Goal: Answer question/provide support: Share knowledge or assist other users

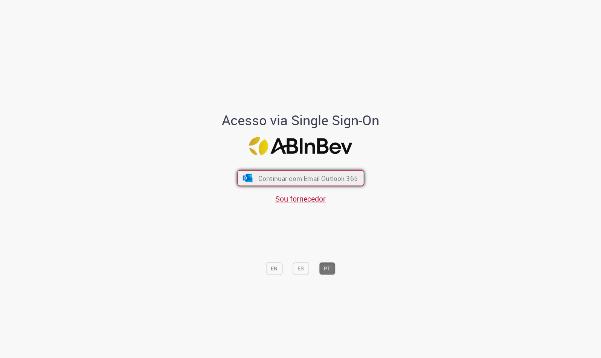
click at [316, 178] on span "Continuar com Email Outlook 365" at bounding box center [307, 178] width 99 height 9
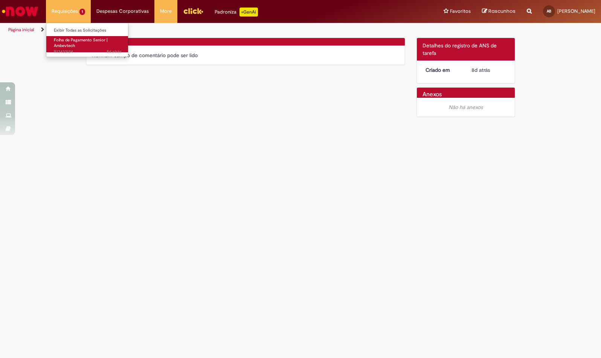
click at [64, 40] on span "Folha de Pagamento Senior | Ambevtech" at bounding box center [81, 43] width 54 height 12
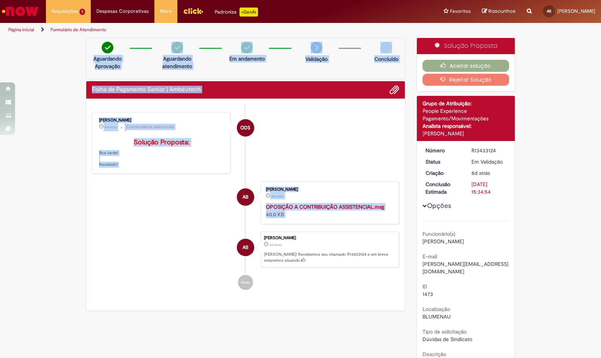
drag, startPoint x: 55, startPoint y: 58, endPoint x: 123, endPoint y: 223, distance: 179.4
click at [121, 219] on div "Verificar Código de Barras Aguardando Aprovação Aguardando atendimento Em andam…" at bounding box center [300, 250] width 601 height 425
click at [122, 224] on li "AB [PERSON_NAME] 8d atrás 8 dias atrás OPOSIÇÃO A CONTRIBUIÇÃO ASSISTENCIAL.msg…" at bounding box center [245, 202] width 307 height 43
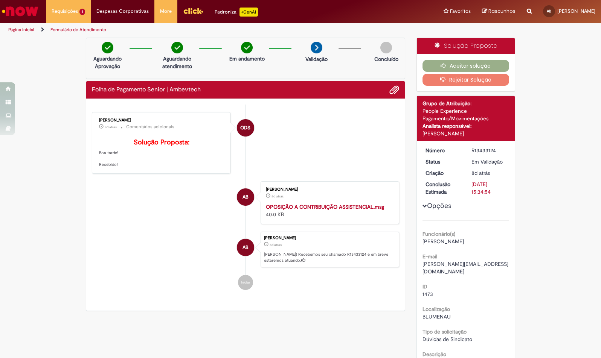
click at [203, 224] on li "AB [PERSON_NAME] 8d atrás 8 dias atrás OPOSIÇÃO A CONTRIBUIÇÃO ASSISTENCIAL.msg…" at bounding box center [245, 202] width 307 height 43
click at [562, 245] on div "Verificar Código de Barras Aguardando Aprovação Aguardando atendimento Em andam…" at bounding box center [300, 250] width 601 height 425
drag, startPoint x: 129, startPoint y: 141, endPoint x: 154, endPoint y: 174, distance: 40.8
click at [154, 168] on p "Solução Proposta: Boa tarde! Recebido!" at bounding box center [161, 153] width 125 height 29
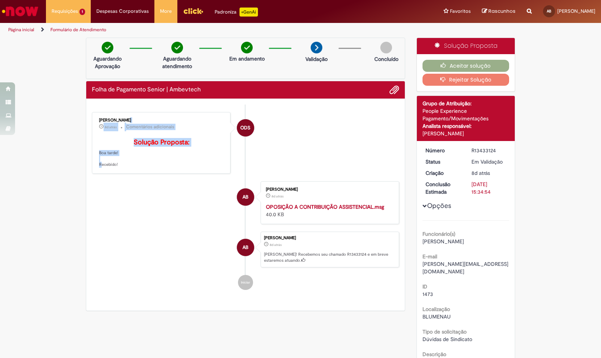
drag, startPoint x: 91, startPoint y: 118, endPoint x: 171, endPoint y: 170, distance: 95.5
click at [171, 170] on div "[PERSON_NAME] 8d atrás 8 dias atrás Comentários adicionais Solução Proposta: Bo…" at bounding box center [161, 143] width 139 height 62
click at [171, 168] on p "Solução Proposta: Boa tarde! Recebido!" at bounding box center [161, 153] width 125 height 29
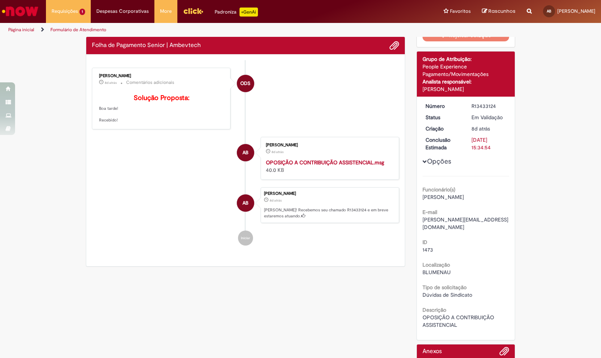
scroll to position [97, 0]
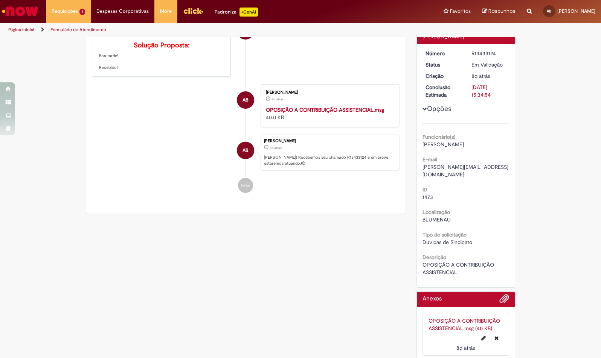
click at [541, 261] on div "Verificar Código de Barras Aguardando Aprovação Aguardando atendimento Em andam…" at bounding box center [300, 153] width 601 height 425
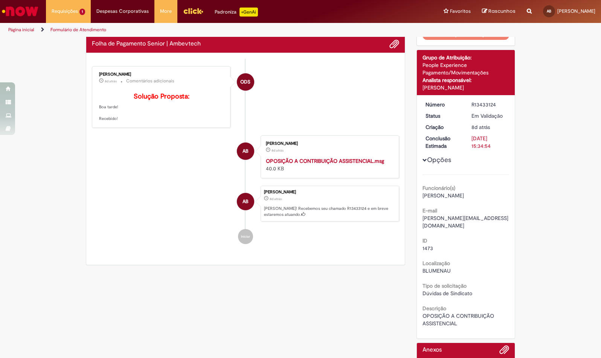
scroll to position [0, 0]
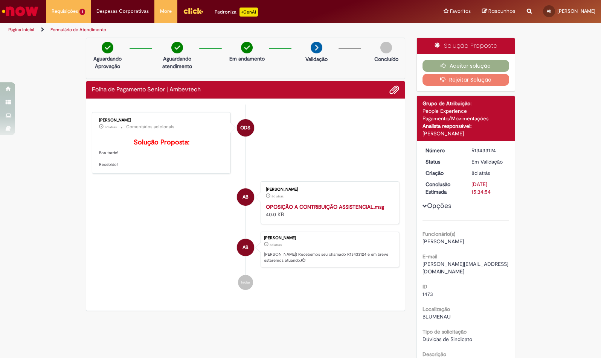
drag, startPoint x: 97, startPoint y: 143, endPoint x: 156, endPoint y: 183, distance: 71.0
click at [156, 172] on div "[PERSON_NAME] 8d atrás 8 dias atrás Comentários adicionais Solução Proposta: Bo…" at bounding box center [161, 142] width 134 height 57
drag, startPoint x: 83, startPoint y: 114, endPoint x: 151, endPoint y: 207, distance: 115.1
click at [151, 207] on div "Folha de Pagamento Senior | Ambevtech Enviar ODS [PERSON_NAME] 8d atrás 8 dias …" at bounding box center [245, 196] width 319 height 231
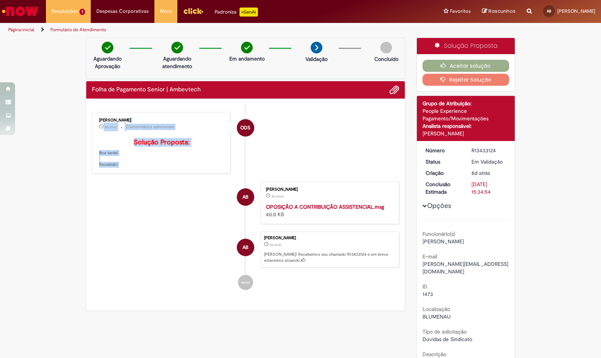
click at [151, 209] on li "AB [PERSON_NAME] 8d atrás 8 dias atrás OPOSIÇÃO A CONTRIBUIÇÃO ASSISTENCIAL.msg…" at bounding box center [245, 202] width 307 height 43
drag, startPoint x: 90, startPoint y: 119, endPoint x: 176, endPoint y: 198, distance: 116.7
click at [176, 198] on ul "ODS [PERSON_NAME] 8d atrás 8 dias atrás Comentários adicionais Solução Proposta…" at bounding box center [245, 201] width 307 height 193
click at [175, 200] on li "AB [PERSON_NAME] 8d atrás 8 dias atrás OPOSIÇÃO A CONTRIBUIÇÃO ASSISTENCIAL.msg…" at bounding box center [245, 202] width 307 height 43
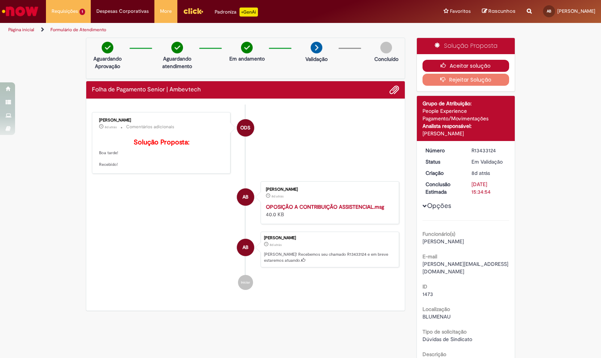
click at [452, 63] on button "Aceitar solução" at bounding box center [465, 66] width 87 height 12
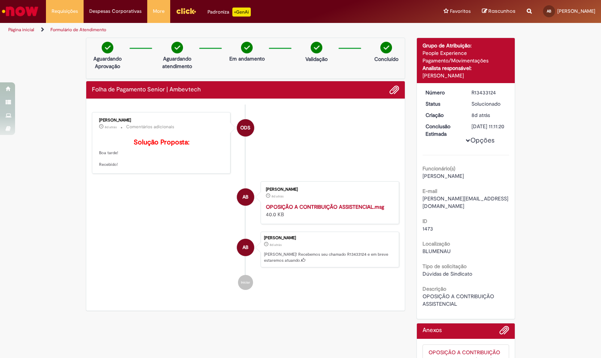
click at [528, 180] on div "Verificar Código de Barras Aguardando Aprovação Aguardando atendimento Em andam…" at bounding box center [300, 218] width 601 height 360
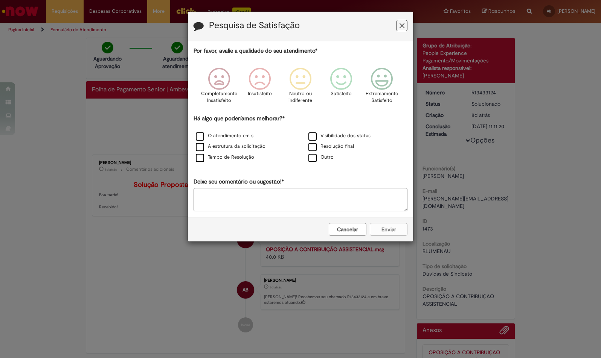
click at [401, 25] on icon "Feedback" at bounding box center [401, 26] width 5 height 8
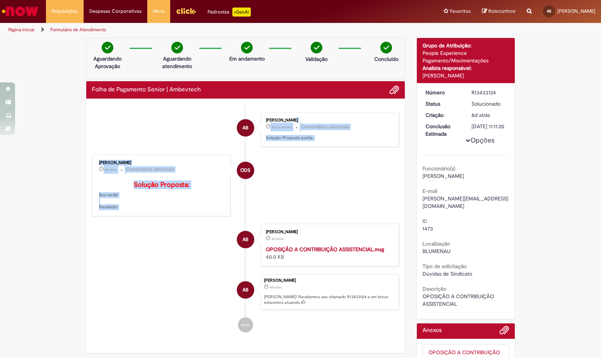
drag, startPoint x: 103, startPoint y: 119, endPoint x: 136, endPoint y: 252, distance: 136.8
click at [138, 253] on ul "AB [PERSON_NAME] Agora mesmo Agora mesmo Comentários adicionais Solução Propost…" at bounding box center [245, 223] width 307 height 236
click at [136, 252] on li "AB [PERSON_NAME] 8d atrás 8 dias atrás OPOSIÇÃO A CONTRIBUIÇÃO ASSISTENCIAL.msg…" at bounding box center [245, 245] width 307 height 43
drag, startPoint x: 187, startPoint y: 166, endPoint x: 184, endPoint y: 314, distance: 148.0
click at [189, 325] on ul "AB [PERSON_NAME] Agora mesmo Agora mesmo Comentários adicionais Solução Propost…" at bounding box center [245, 223] width 307 height 236
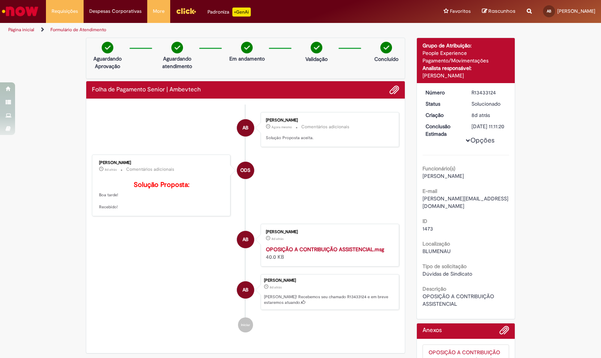
click at [169, 267] on li "AB [PERSON_NAME] 8d atrás 8 dias atrás OPOSIÇÃO A CONTRIBUIÇÃO ASSISTENCIAL.msg…" at bounding box center [245, 245] width 307 height 43
